Goal: Information Seeking & Learning: Learn about a topic

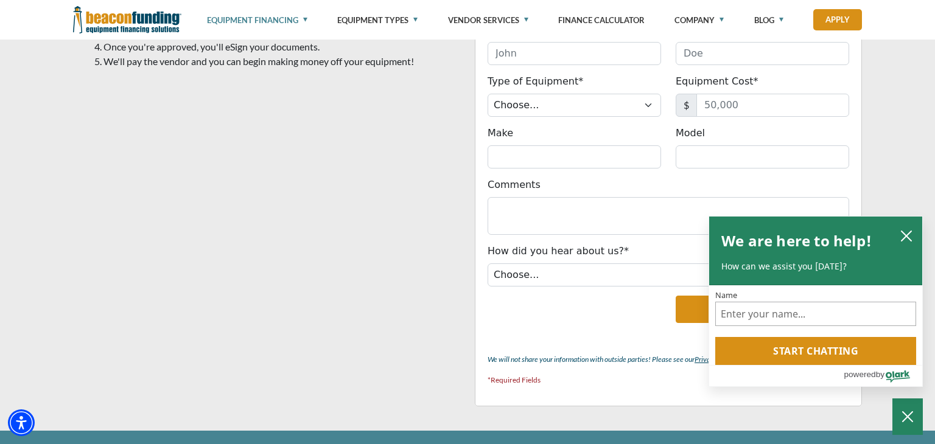
scroll to position [2385, 0]
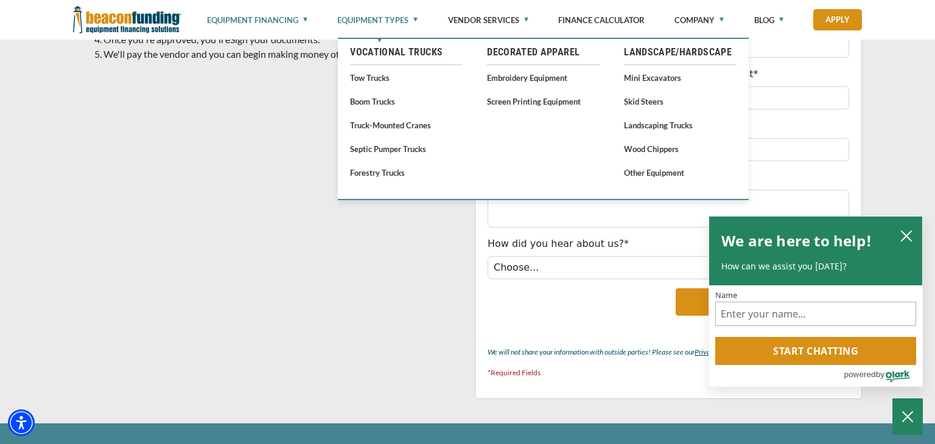
click at [416, 19] on link "Equipment Types" at bounding box center [377, 20] width 80 height 40
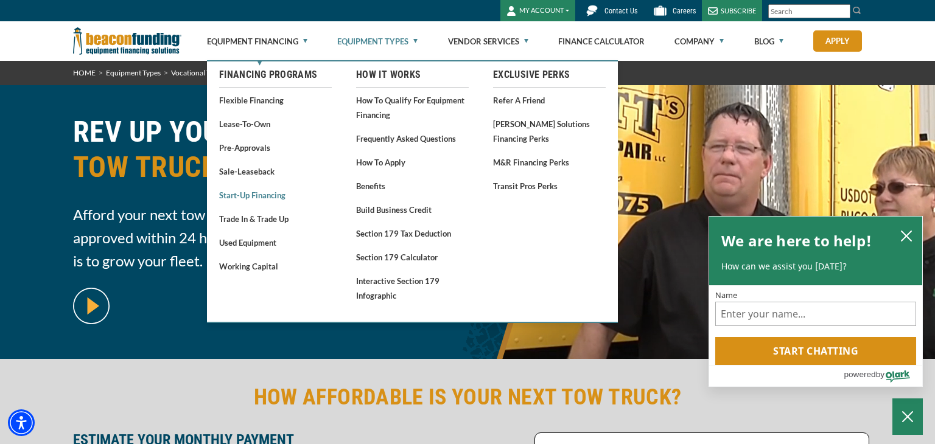
click at [255, 193] on link "Start-Up Financing" at bounding box center [275, 194] width 113 height 15
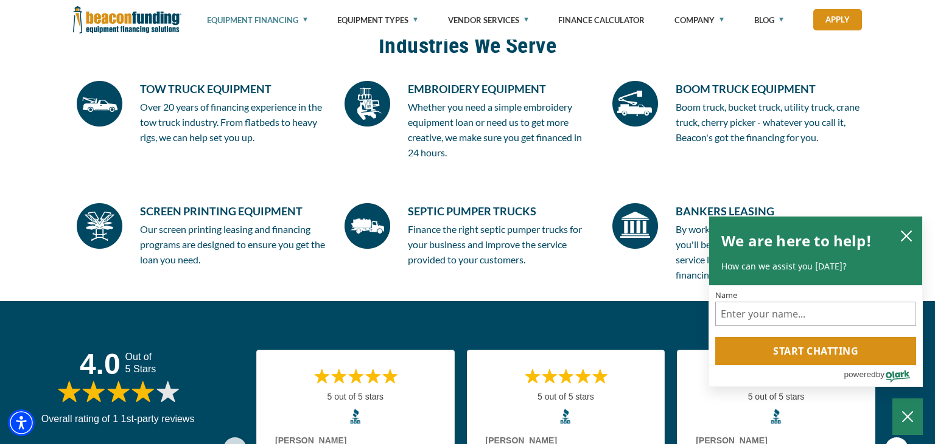
scroll to position [3066, 0]
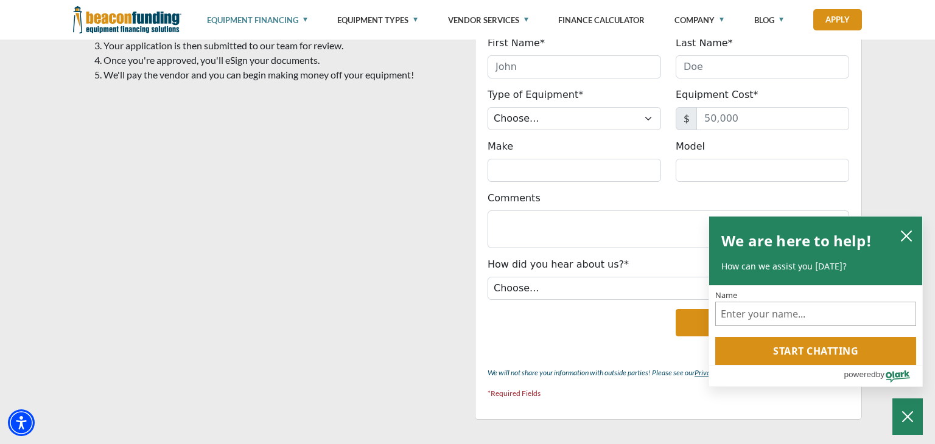
scroll to position [2385, 0]
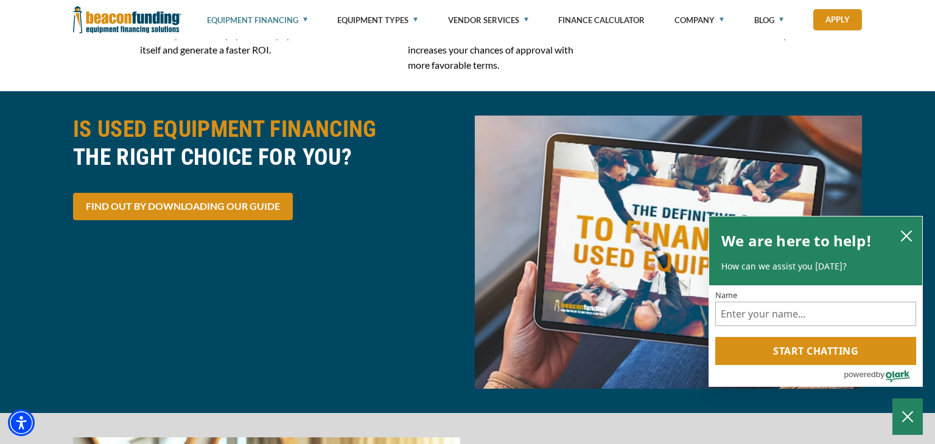
scroll to position [2166, 0]
